Goal: Task Accomplishment & Management: Use online tool/utility

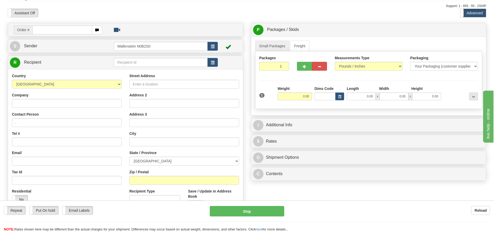
scroll to position [26, 0]
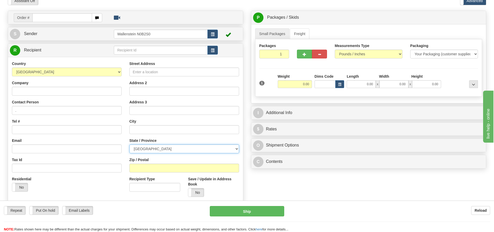
click at [158, 151] on select "[GEOGRAPHIC_DATA] [GEOGRAPHIC_DATA] [GEOGRAPHIC_DATA] [GEOGRAPHIC_DATA] [GEOGRA…" at bounding box center [184, 148] width 110 height 9
select select "ON"
click at [129, 144] on select "[GEOGRAPHIC_DATA] [GEOGRAPHIC_DATA] [GEOGRAPHIC_DATA] [GEOGRAPHIC_DATA] [GEOGRA…" at bounding box center [184, 148] width 110 height 9
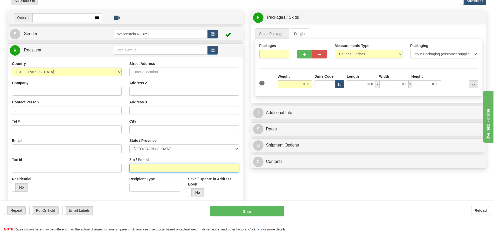
click at [141, 166] on input "Zip / Postal" at bounding box center [184, 167] width 110 height 9
type input "k0k1k0"
click at [362, 85] on input "0.00" at bounding box center [361, 84] width 29 height 8
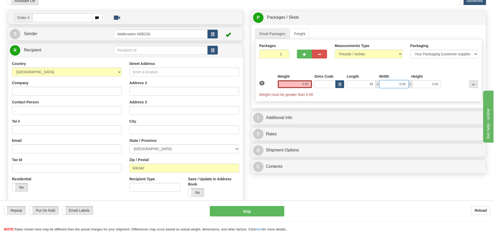
type input "48.00"
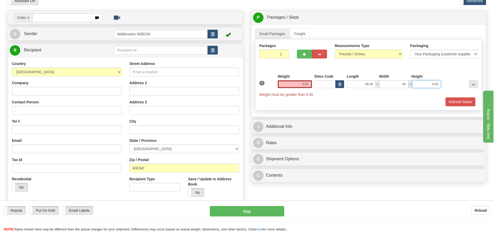
type input "40.00"
type input "66.00"
click at [292, 83] on input "0.00" at bounding box center [295, 84] width 34 height 8
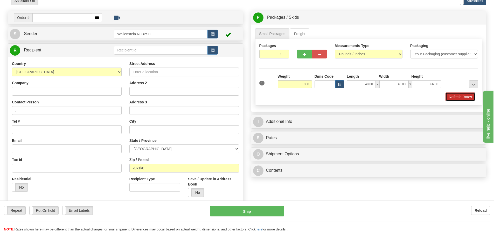
type input "350.00"
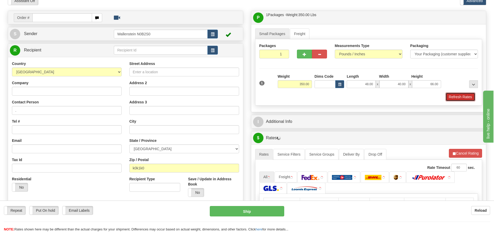
click at [449, 93] on button "Refresh Rates" at bounding box center [461, 96] width 30 height 9
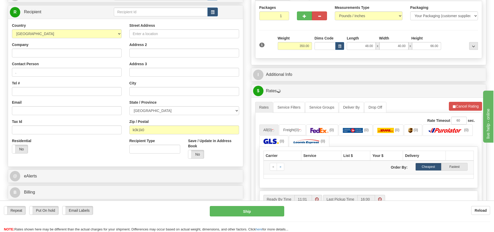
scroll to position [52, 0]
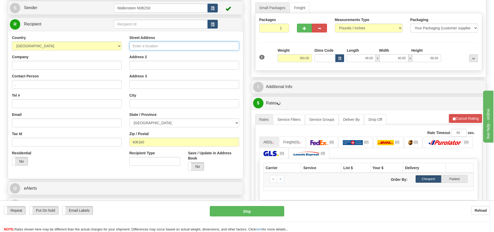
click at [149, 48] on input "Street Address" at bounding box center [184, 46] width 110 height 9
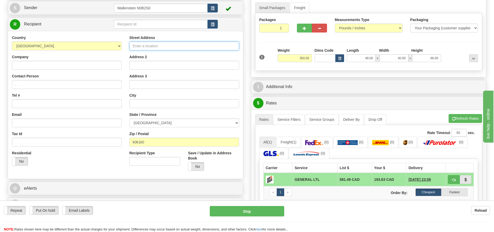
click at [160, 47] on input "Street Address" at bounding box center [184, 46] width 110 height 9
paste input "[STREET_ADDRESS]"
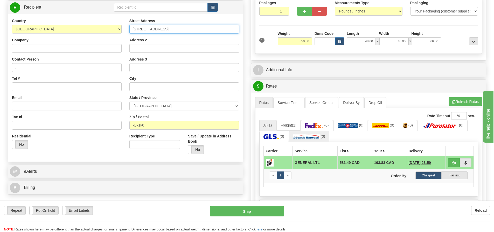
scroll to position [78, 0]
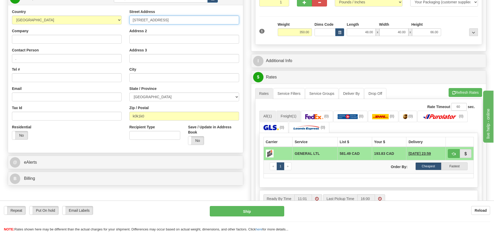
type input "[STREET_ADDRESS]"
click at [291, 117] on link "Freight (1)" at bounding box center [289, 116] width 24 height 11
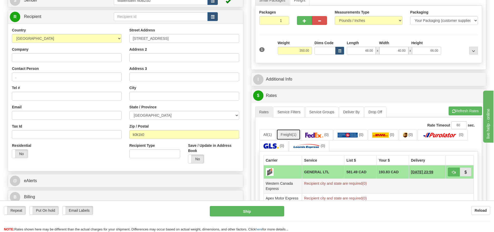
scroll to position [52, 0]
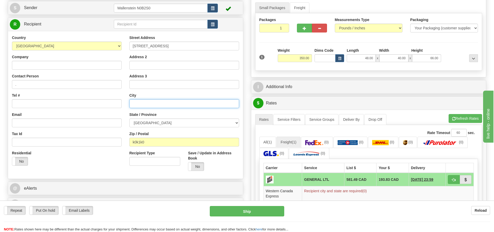
click at [191, 105] on input "text" at bounding box center [184, 103] width 110 height 9
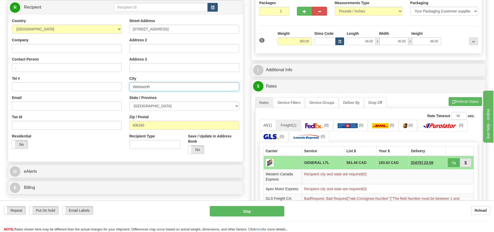
scroll to position [78, 0]
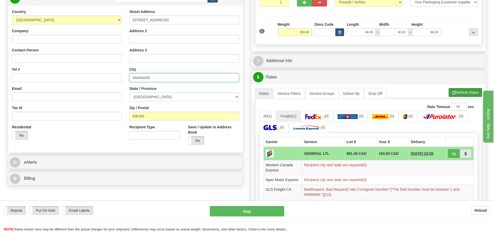
type input "Warkworth"
click at [454, 90] on button "Refresh Rates" at bounding box center [465, 92] width 33 height 9
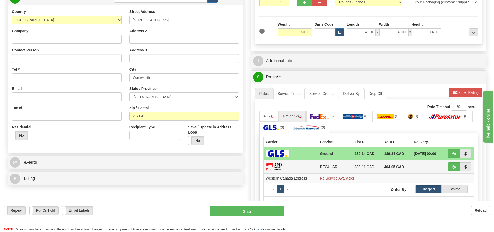
scroll to position [104, 0]
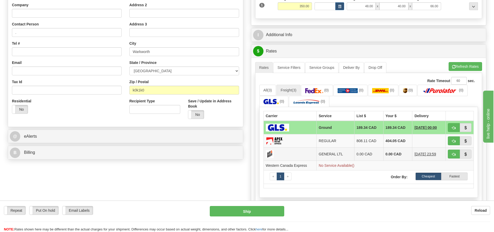
click at [383, 155] on td "0.00 CAD" at bounding box center [397, 153] width 29 height 13
